Goal: Information Seeking & Learning: Learn about a topic

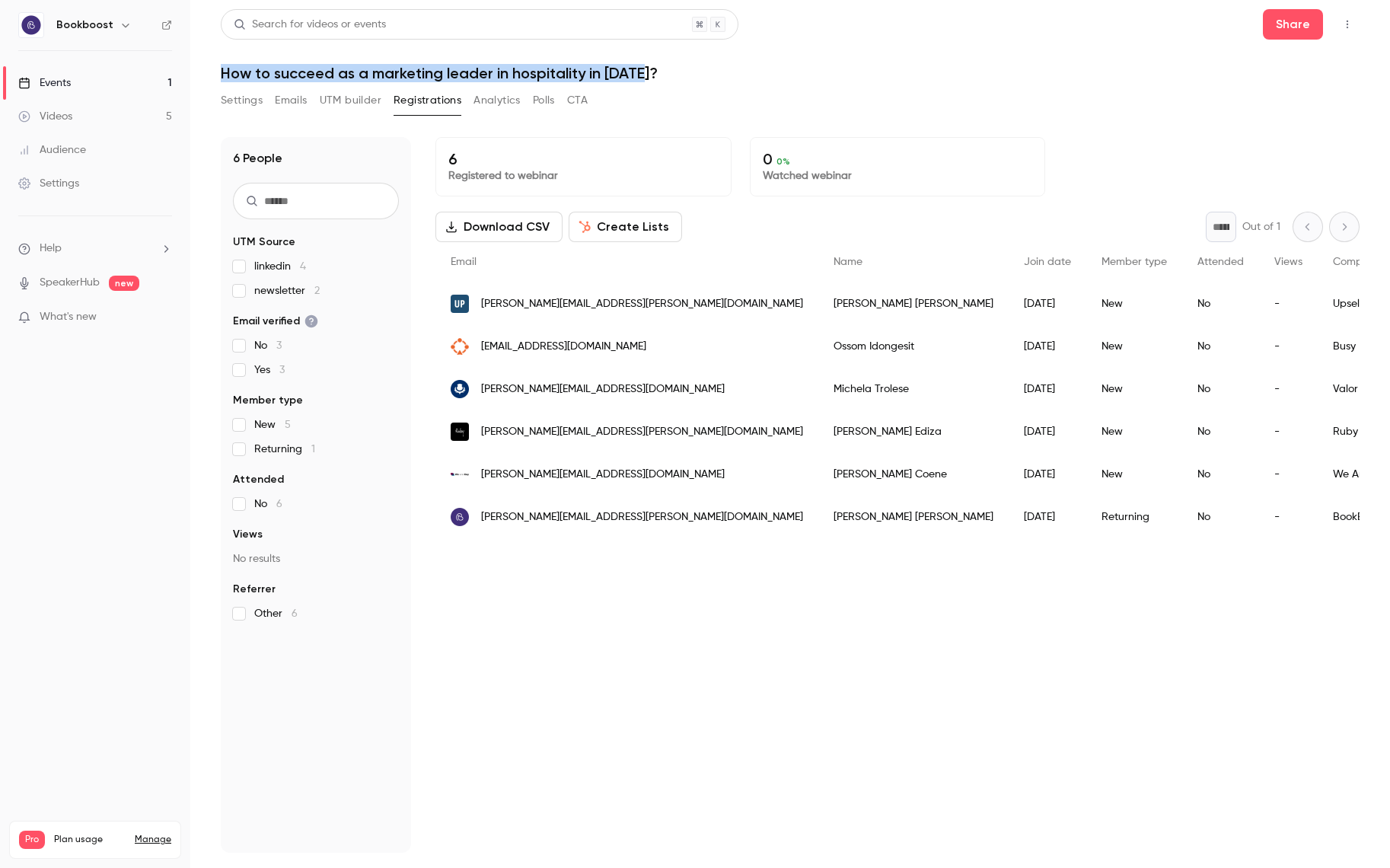
drag, startPoint x: 219, startPoint y: 68, endPoint x: 681, endPoint y: 73, distance: 462.0
click at [681, 73] on main "Search for videos or events Share How to succeed as a marketing leader in hospi…" at bounding box center [790, 434] width 1200 height 868
copy h1 "How to succeed as a marketing leader in hospitality in [DATE]?"
